Goal: Task Accomplishment & Management: Use online tool/utility

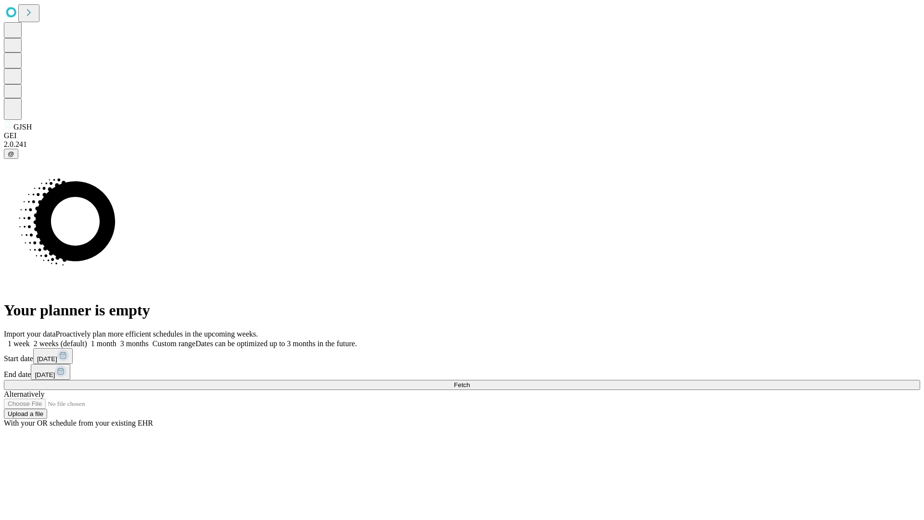
click at [469, 381] on span "Fetch" at bounding box center [462, 384] width 16 height 7
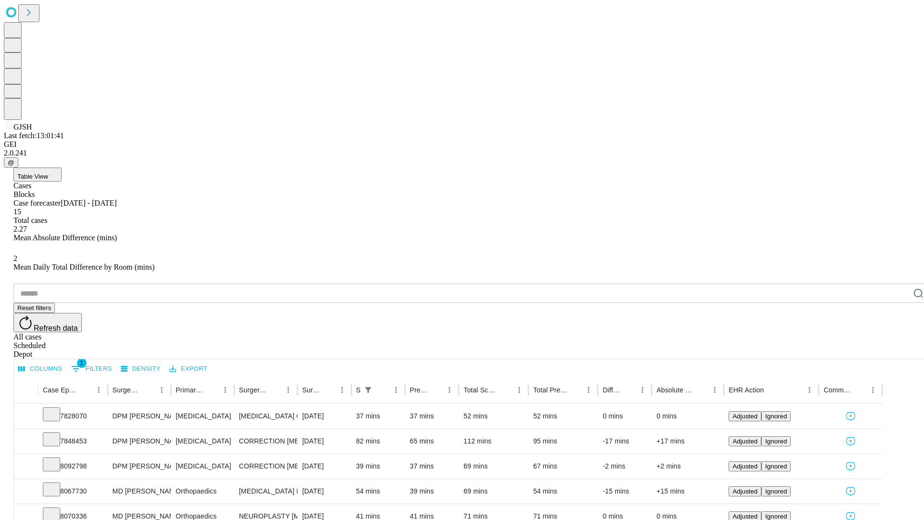
scroll to position [32, 0]
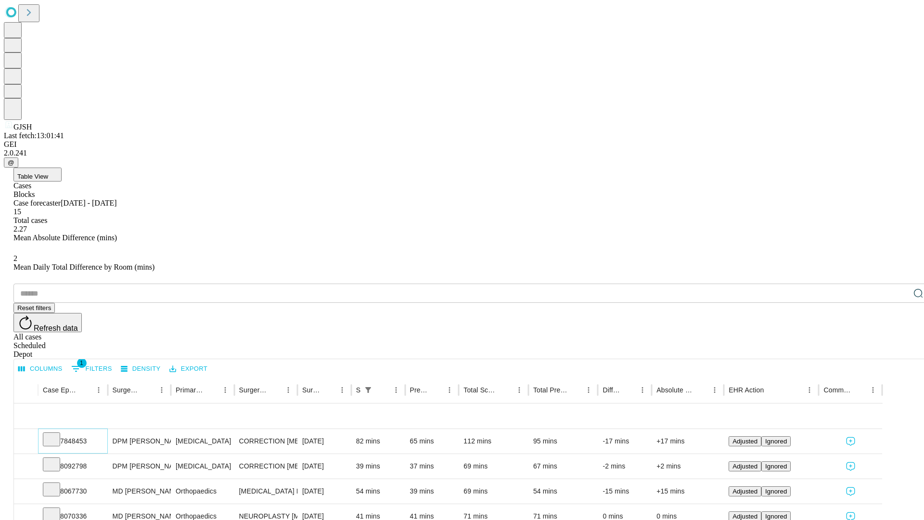
click at [56, 433] on icon at bounding box center [52, 438] width 10 height 10
